Goal: Task Accomplishment & Management: Manage account settings

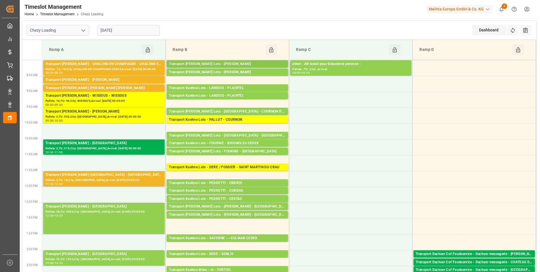
click at [263, 64] on div "Transport [PERSON_NAME] Lots - [PERSON_NAME]" at bounding box center [227, 64] width 117 height 6
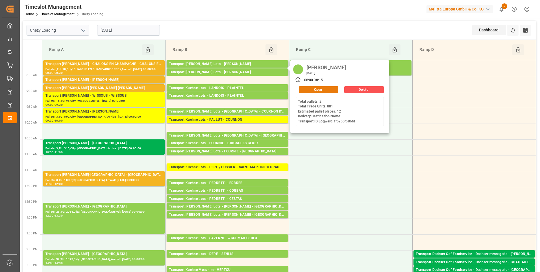
click at [323, 88] on button "Open" at bounding box center [319, 89] width 40 height 7
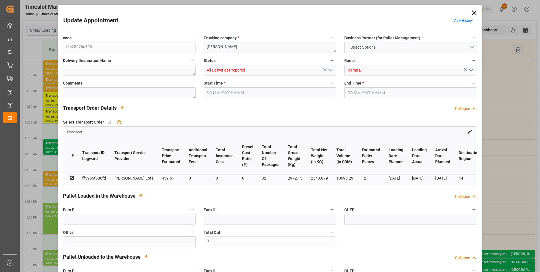
type input "12"
type input "459.51"
type input "0"
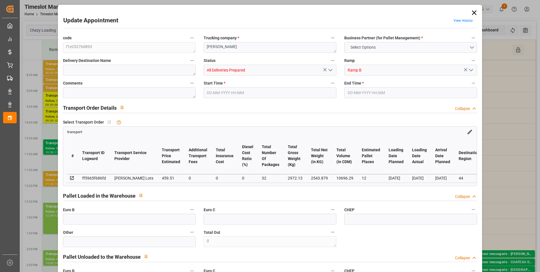
type input "459.51"
type input "0"
type input "32"
type input "2543.879"
type input "3772.754"
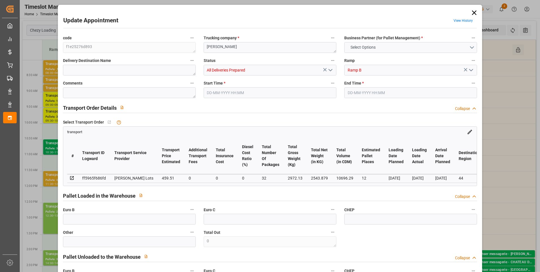
type input "10696.29"
type input "44"
type input "2"
type input "881"
type input "34"
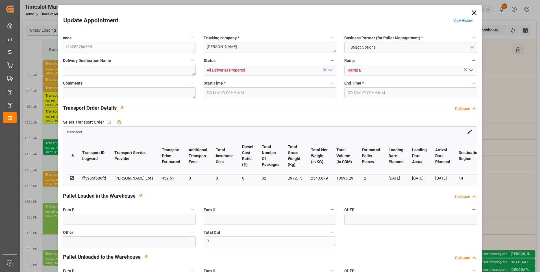
type input "101"
type input "2972.13"
type input "0"
type input "4710.8598"
type input "0"
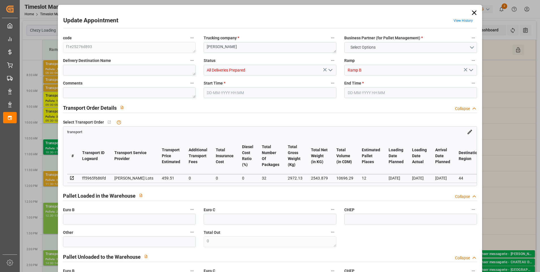
type input "0"
type input "21"
type input "35"
type input "[DATE] 08:00"
type input "[DATE] 08:15"
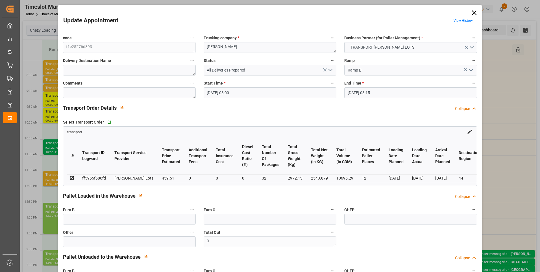
type input "[DATE] 12:39"
type input "[DATE] 11:48"
type input "[DATE]"
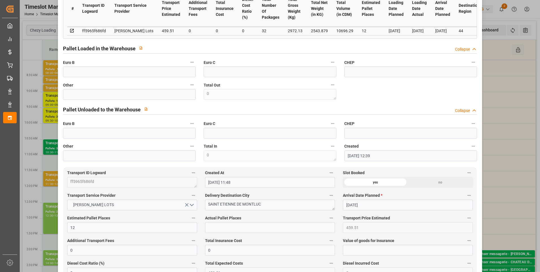
scroll to position [141, 0]
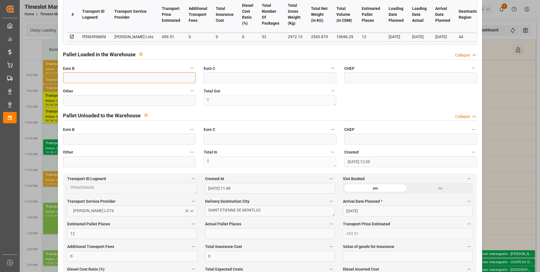
click at [76, 82] on input "text" at bounding box center [129, 77] width 133 height 11
type input "32"
click at [218, 231] on input "text" at bounding box center [270, 233] width 130 height 11
type input "11"
click at [73, 140] on input "text" at bounding box center [129, 139] width 133 height 11
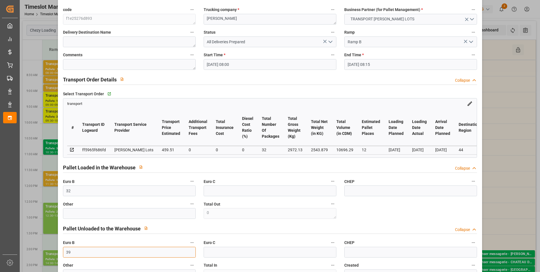
scroll to position [0, 0]
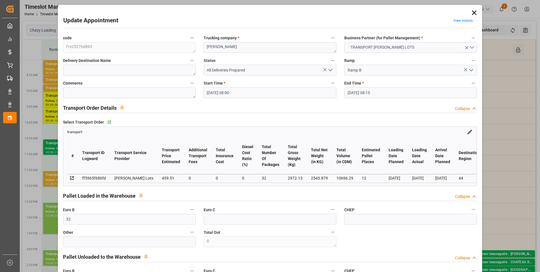
type input "39"
click at [330, 68] on icon "open menu" at bounding box center [330, 70] width 7 height 7
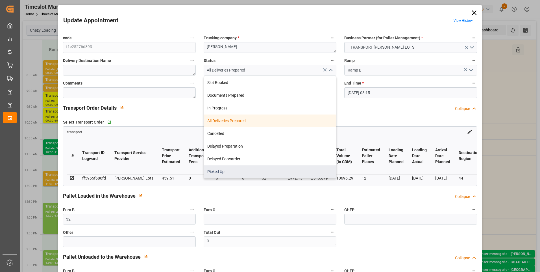
click at [207, 170] on div "Picked Up" at bounding box center [270, 171] width 132 height 13
type input "Picked Up"
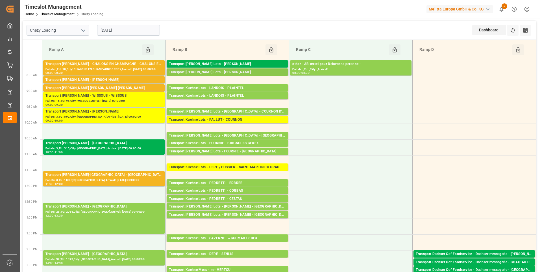
click at [226, 72] on div "Transport [PERSON_NAME] Lots - [PERSON_NAME]" at bounding box center [227, 73] width 117 height 6
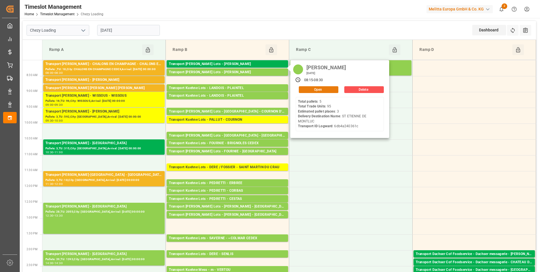
click at [321, 88] on button "Open" at bounding box center [319, 89] width 40 height 7
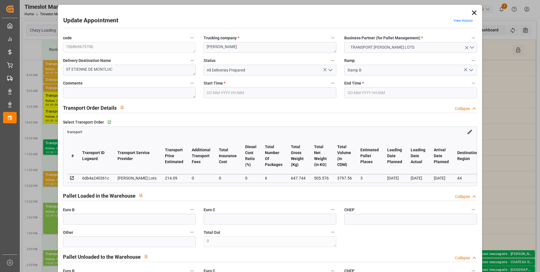
type input "3"
type input "214.09"
type input "0"
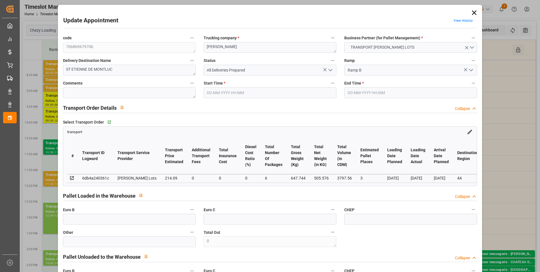
type input "214.09"
type input "0"
type input "6"
type input "505.576"
type input "816"
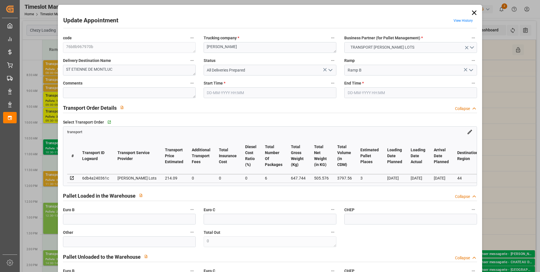
type input "3797.56"
type input "44"
type input "5"
type input "95"
type input "6"
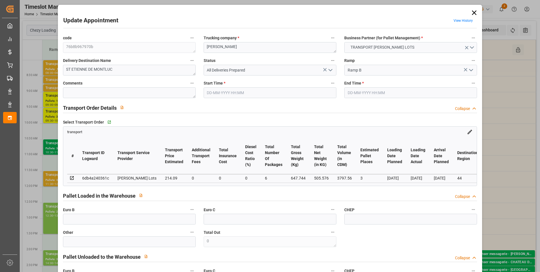
type input "101"
type input "647.744"
type input "0"
type input "4710.8598"
type input "0"
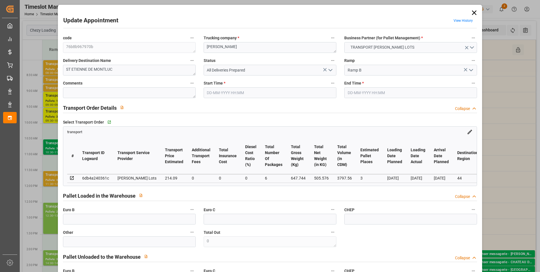
type input "0"
type input "21"
type input "35"
type input "[DATE] 08:15"
type input "[DATE] 08:30"
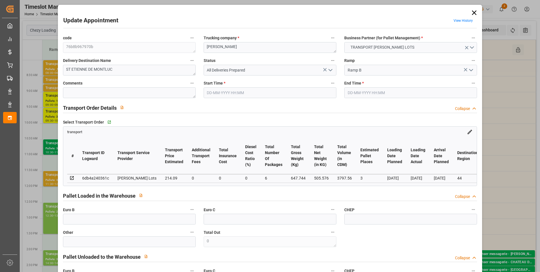
type input "[DATE] 12:40"
type input "[DATE] 11:48"
type input "[DATE]"
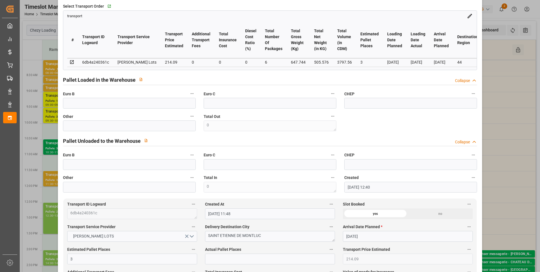
scroll to position [113, 0]
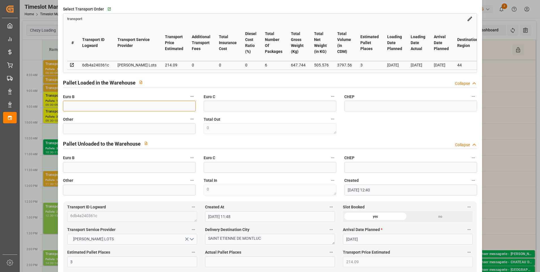
click at [80, 111] on input "text" at bounding box center [129, 106] width 133 height 11
type input "6"
click at [207, 264] on input "text" at bounding box center [270, 261] width 130 height 11
type input "3"
click at [296, 182] on label "Total In" at bounding box center [270, 181] width 133 height 8
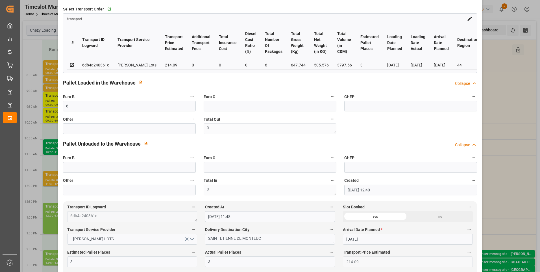
click at [329, 182] on button "Total In" at bounding box center [332, 180] width 7 height 7
click at [360, 135] on div at bounding box center [270, 136] width 540 height 272
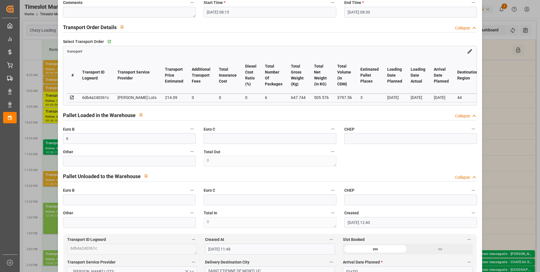
scroll to position [0, 0]
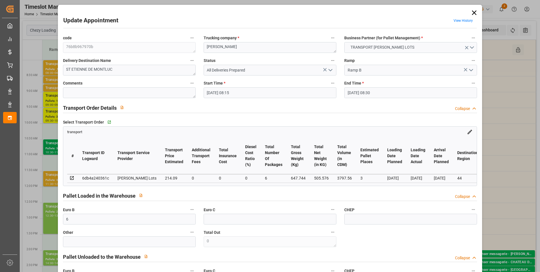
click at [330, 68] on icon "open menu" at bounding box center [330, 70] width 7 height 7
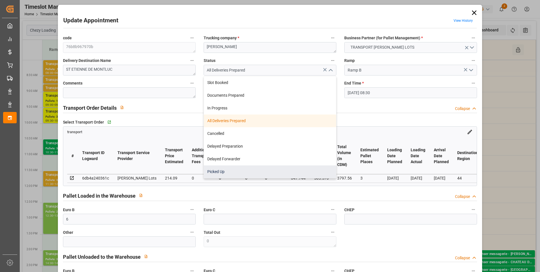
click at [211, 169] on div "Picked Up" at bounding box center [270, 171] width 132 height 13
type input "Picked Up"
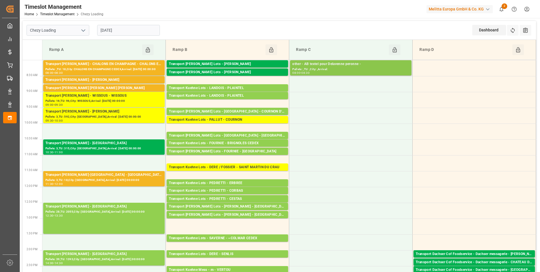
click at [324, 68] on div "Pallets: ,TU: ,City: ,Arrival:" at bounding box center [350, 69] width 117 height 5
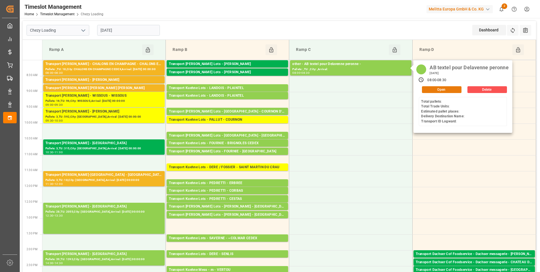
click at [436, 87] on button "Open" at bounding box center [442, 89] width 40 height 7
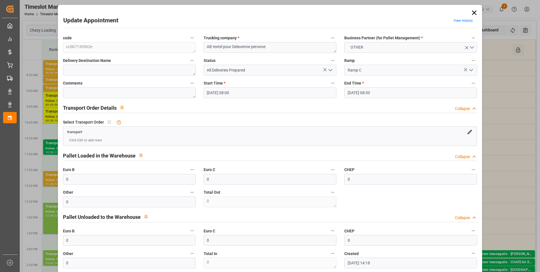
click at [472, 14] on icon at bounding box center [475, 13] width 8 height 8
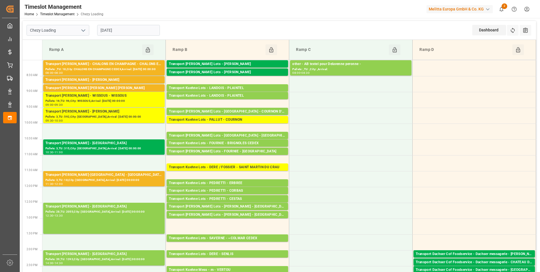
click at [85, 29] on icon "open menu" at bounding box center [83, 30] width 7 height 7
click at [57, 56] on div "Chezy Unloading" at bounding box center [58, 55] width 62 height 13
type input "Chezy Unloading"
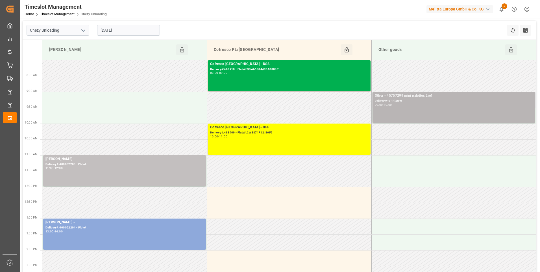
click at [395, 99] on div "Delivery#:x - Plate#:" at bounding box center [454, 101] width 158 height 5
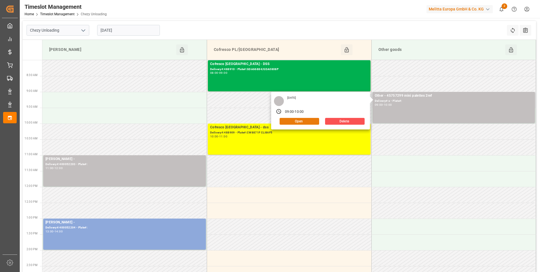
click at [297, 121] on button "Open" at bounding box center [300, 121] width 40 height 7
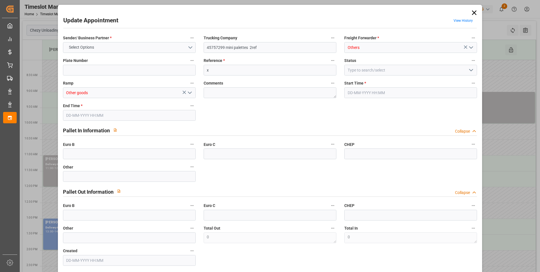
type input "0"
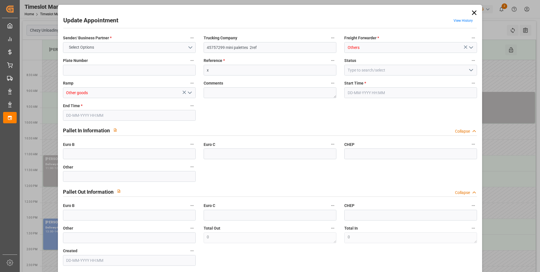
type input "0"
type input "[DATE] 09:00"
type input "[DATE] 10:00"
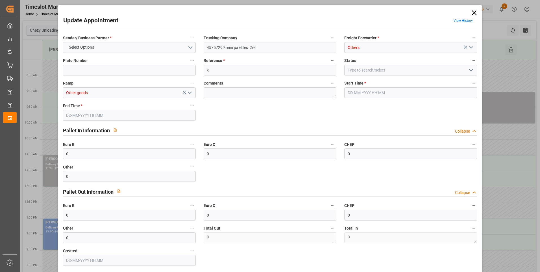
type input "[DATE] 07:55"
click at [190, 92] on icon "open menu" at bounding box center [190, 92] width 7 height 7
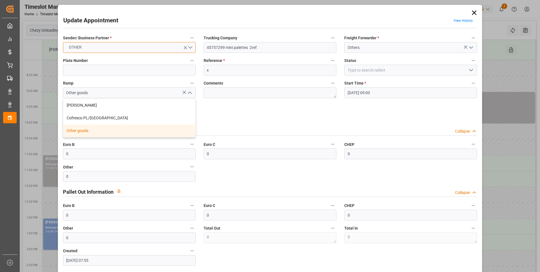
click at [192, 46] on button "OTHER" at bounding box center [129, 47] width 133 height 11
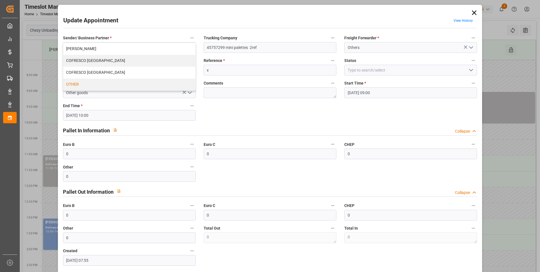
click at [311, 117] on div "Sender/ Business Partner * OTHER [PERSON_NAME] COFRESCO [GEOGRAPHIC_DATA] COFRE…" at bounding box center [270, 149] width 422 height 235
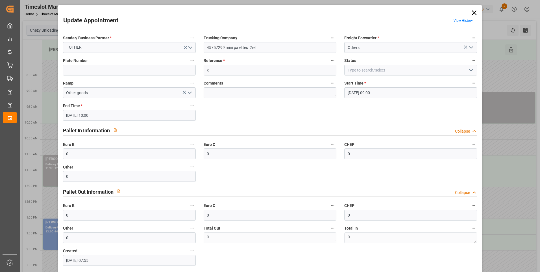
click at [470, 70] on polyline "open menu" at bounding box center [471, 70] width 3 height 2
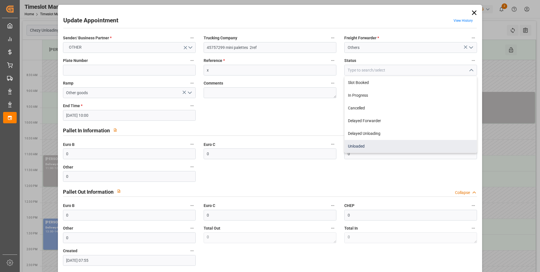
click at [367, 145] on div "Unloaded" at bounding box center [411, 146] width 132 height 13
type input "Unloaded"
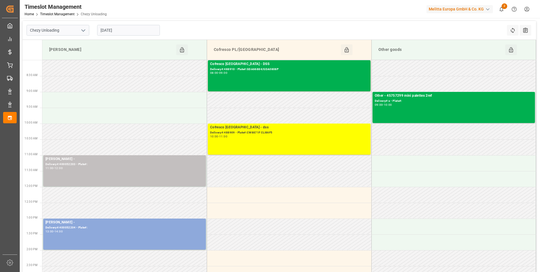
click at [82, 30] on polyline "open menu" at bounding box center [83, 31] width 3 height 2
click at [71, 43] on div "Chezy Loading" at bounding box center [58, 42] width 62 height 13
type input "Chezy Loading"
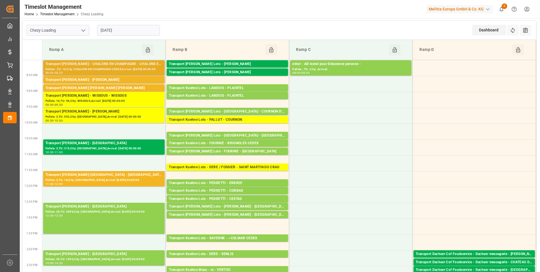
click at [95, 65] on div "Transport [PERSON_NAME] - CHALONS EN CHAMPAGNE - CHALONS EN CHAMPAGNE CEDEX" at bounding box center [103, 64] width 117 height 6
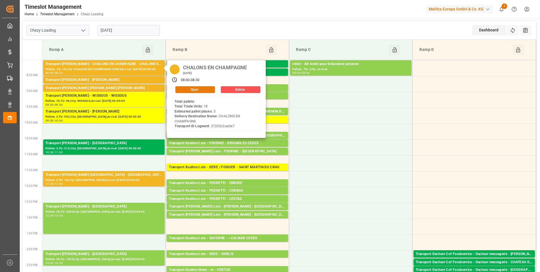
click at [194, 90] on button "Open" at bounding box center [195, 89] width 40 height 7
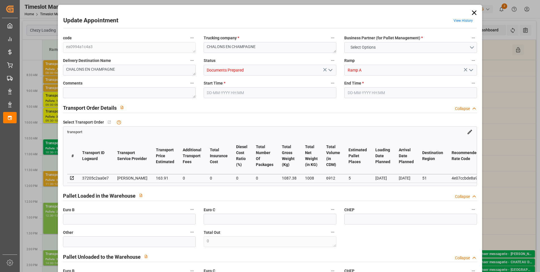
type input "5"
type input "163.91"
type input "0"
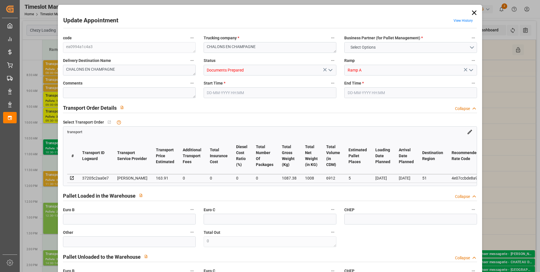
type input "157.2716"
type input "-6.6384"
type input "0"
type input "1008"
type input "1203.82"
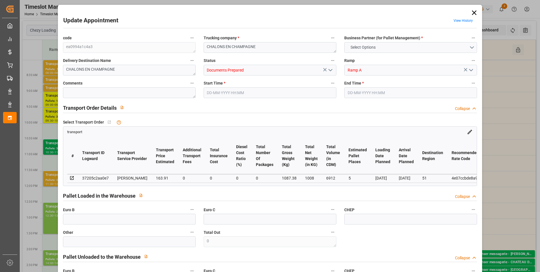
type input "6912"
type input "51"
type input "0"
type input "18"
type input "5"
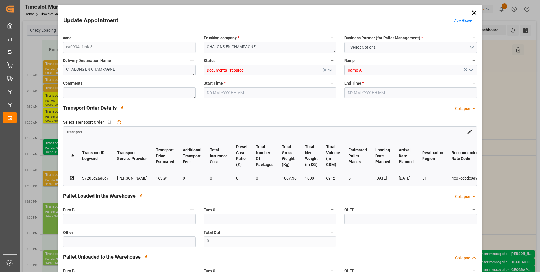
type input "101"
type input "1087.38"
type input "0"
type input "4710.8598"
type input "0"
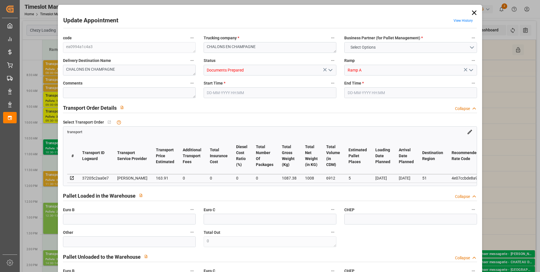
type input "0"
type input "21"
type input "35"
type input "[DATE] 08:00"
type input "[DATE] 08:30"
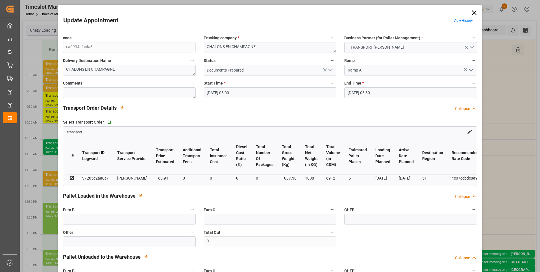
type input "[DATE] 15:21"
type input "[DATE] 11:27"
type input "[DATE]"
click at [329, 69] on icon "open menu" at bounding box center [330, 70] width 7 height 7
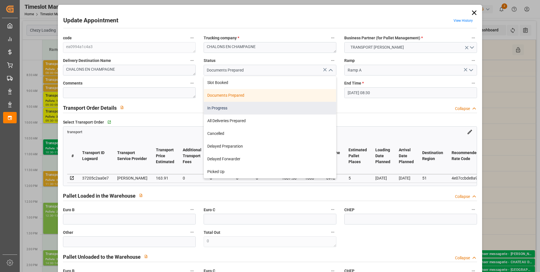
click at [240, 105] on div "In Progress" at bounding box center [270, 108] width 132 height 13
type input "In Progress"
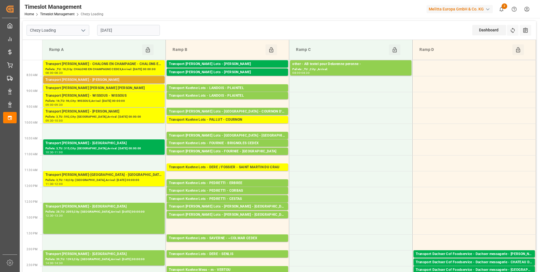
click at [85, 80] on div "Transport [PERSON_NAME] - [PERSON_NAME]" at bounding box center [103, 80] width 117 height 6
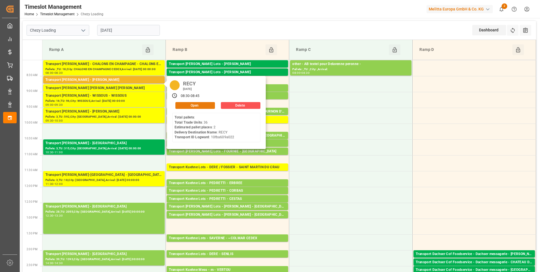
click at [189, 104] on button "Open" at bounding box center [195, 105] width 40 height 7
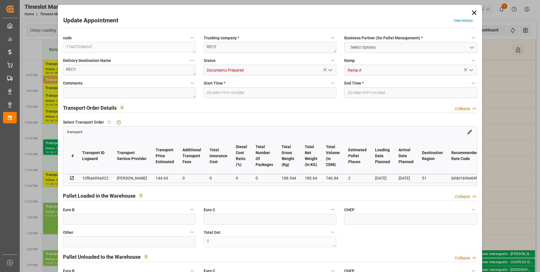
type input "2"
type input "144.63"
type input "0"
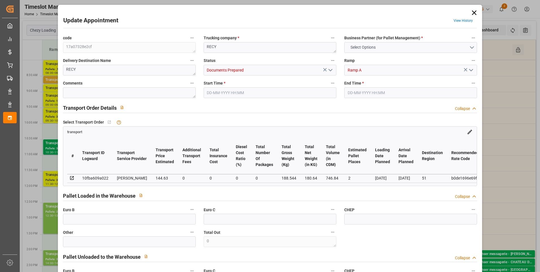
type input "138.7725"
type input "-5.8575"
type input "0"
type input "180.64"
type input "418.544"
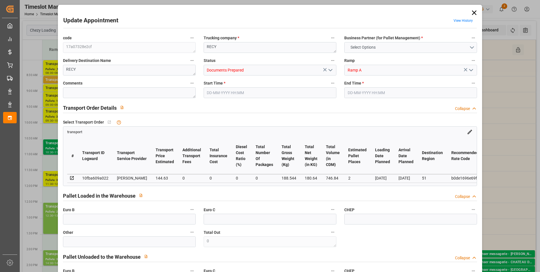
type input "746.84"
type input "51"
type input "0"
type input "36"
type input "10"
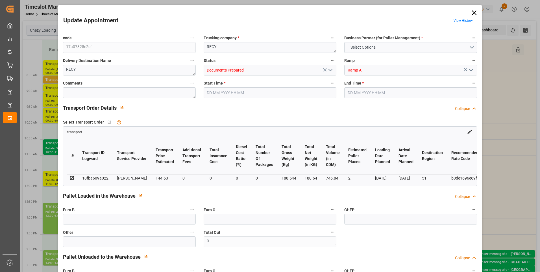
type input "101"
type input "188.544"
type input "0"
type input "4710.8598"
type input "0"
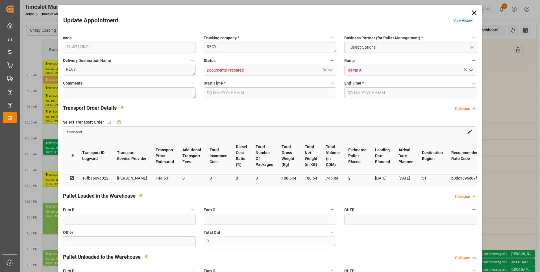
type input "0"
type input "21"
type input "35"
type input "[DATE] 08:30"
type input "[DATE] 08:45"
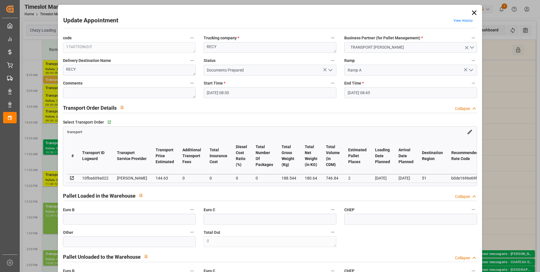
type input "[DATE] 16:46"
type input "[DATE] 11:53"
type input "[DATE]"
click at [332, 70] on icon "open menu" at bounding box center [330, 70] width 7 height 7
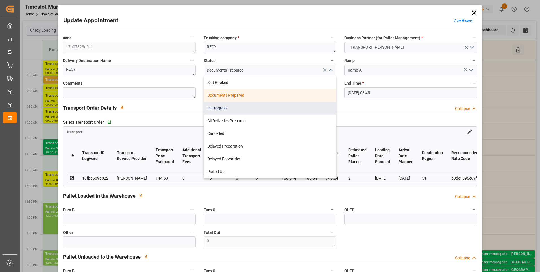
click at [237, 106] on div "In Progress" at bounding box center [270, 108] width 132 height 13
type input "In Progress"
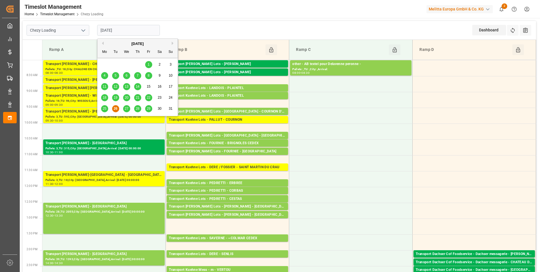
click at [130, 29] on input "[DATE]" at bounding box center [128, 30] width 63 height 11
click at [125, 109] on span "27" at bounding box center [127, 109] width 4 height 4
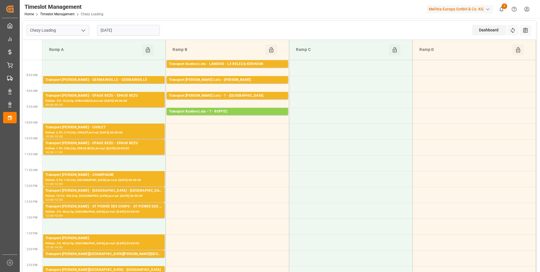
click at [133, 32] on input "[DATE]" at bounding box center [128, 30] width 63 height 11
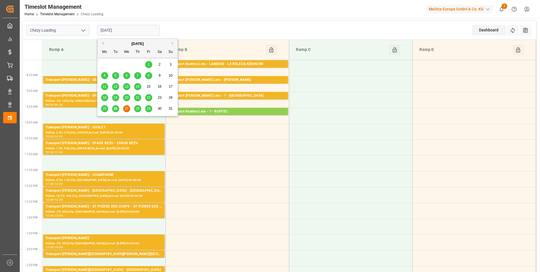
click at [116, 110] on span "26" at bounding box center [116, 109] width 4 height 4
type input "[DATE]"
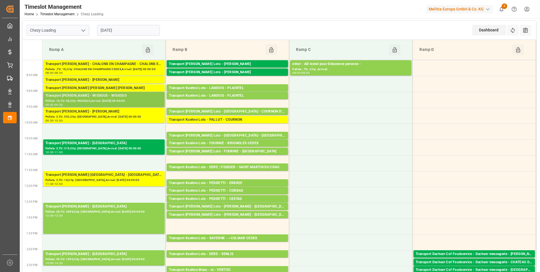
click at [101, 98] on div "Transport [PERSON_NAME] - WISSOUS - WISSOUS" at bounding box center [103, 96] width 117 height 6
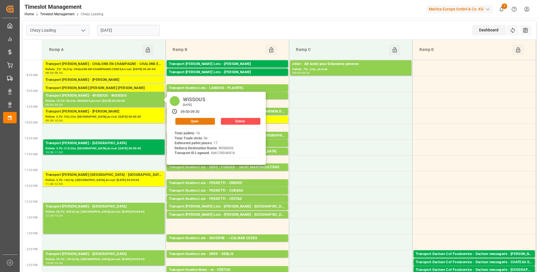
click at [186, 121] on button "Open" at bounding box center [195, 121] width 40 height 7
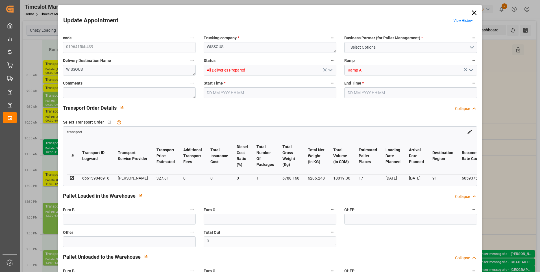
type input "17"
type input "327.81"
type input "0"
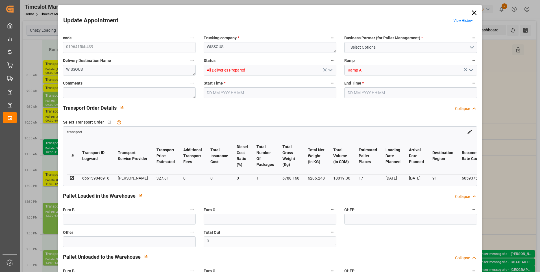
type input "314.5337"
type input "-13.2763"
type input "1"
type input "6206.248"
type input "7549.544"
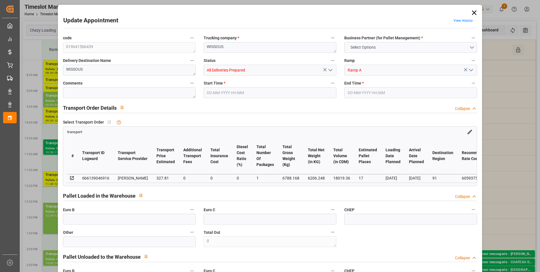
type input "18019.36"
type input "91"
type input "16"
type input "96"
type input "17"
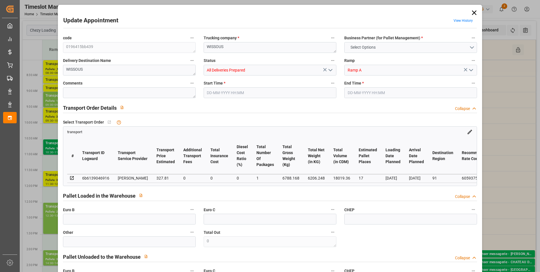
type input "101"
type input "6788.168"
type input "0"
type input "4710.8598"
type input "0"
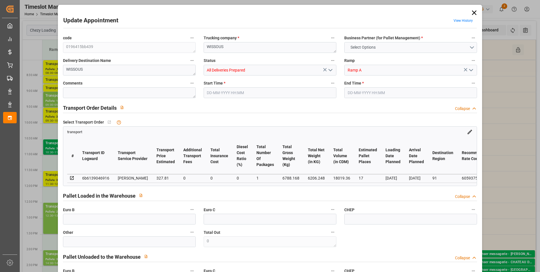
type input "0"
type input "21"
type input "35"
type input "[DATE] 09:00"
type input "[DATE] 09:30"
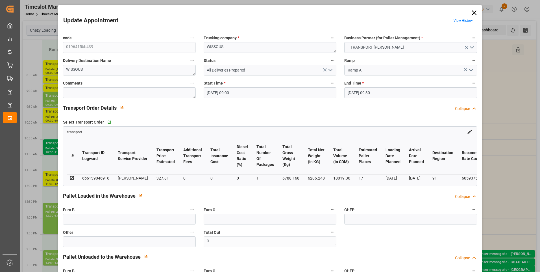
type input "[DATE] 16:47"
type input "[DATE] 11:53"
type input "[DATE]"
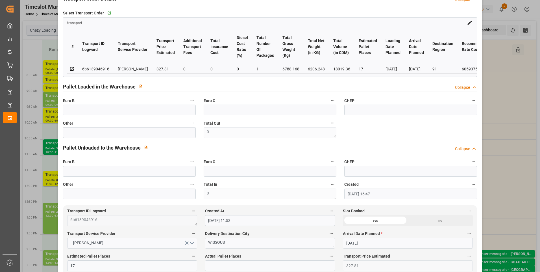
scroll to position [141, 0]
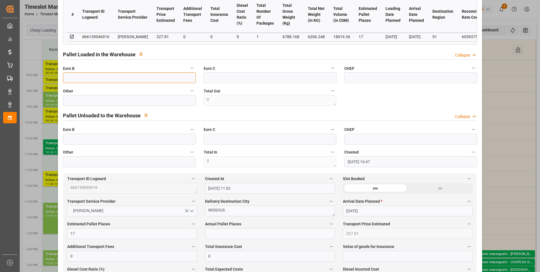
click at [91, 80] on input "text" at bounding box center [129, 77] width 133 height 11
type input "17"
click at [209, 232] on input "text" at bounding box center [270, 233] width 130 height 11
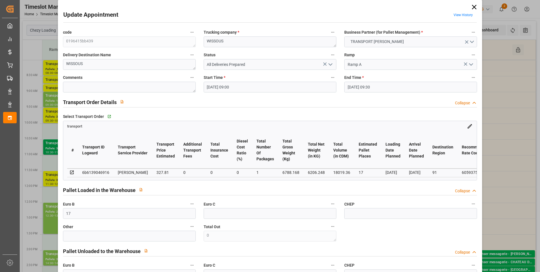
scroll to position [0, 0]
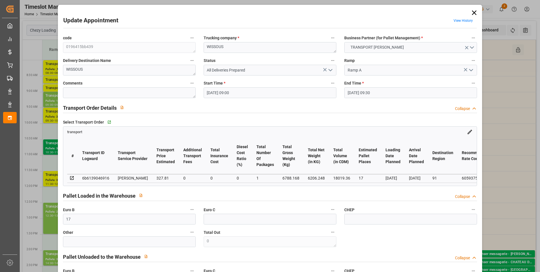
type input "17"
click at [332, 67] on icon "open menu" at bounding box center [330, 70] width 7 height 7
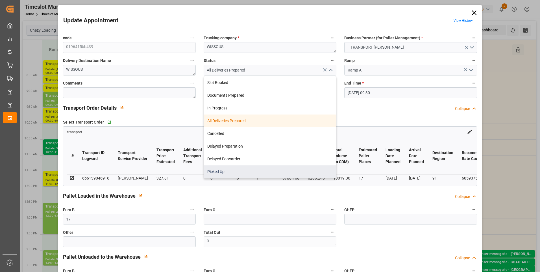
click at [213, 170] on div "Picked Up" at bounding box center [270, 171] width 132 height 13
type input "Picked Up"
